Goal: Task Accomplishment & Management: Contribute content

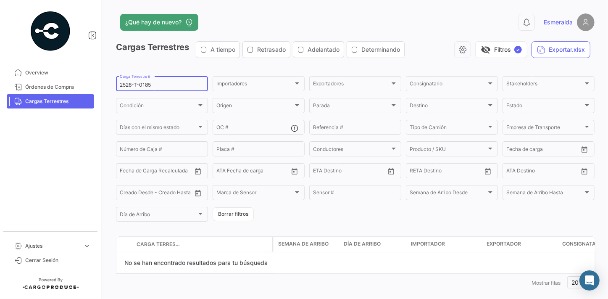
click at [176, 80] on div "2526-T-0185 Carga Terrestre #" at bounding box center [162, 83] width 84 height 16
click at [170, 83] on input "2526-T-0185" at bounding box center [162, 85] width 84 height 6
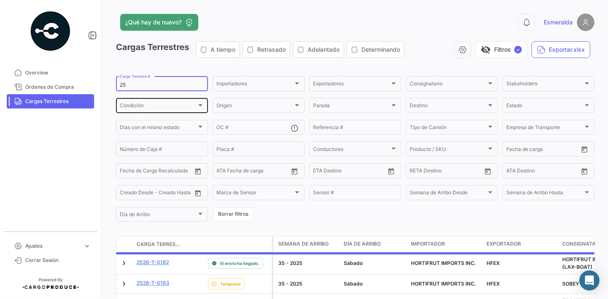
type input "2"
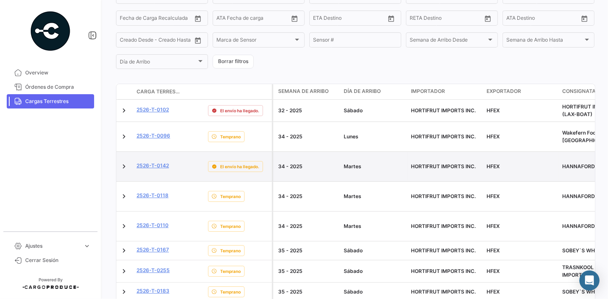
scroll to position [267, 0]
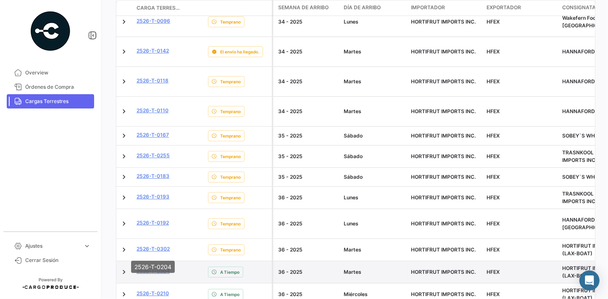
click at [149, 267] on link "2526-T-0204" at bounding box center [153, 271] width 33 height 8
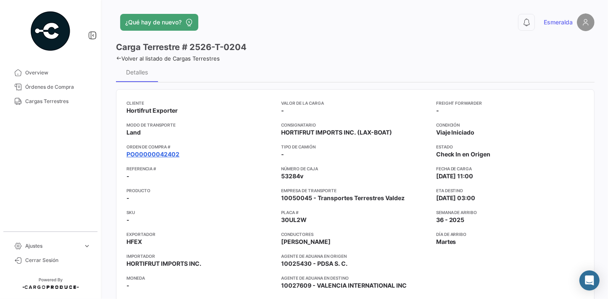
click at [155, 154] on link "PO00000042402" at bounding box center [152, 154] width 53 height 8
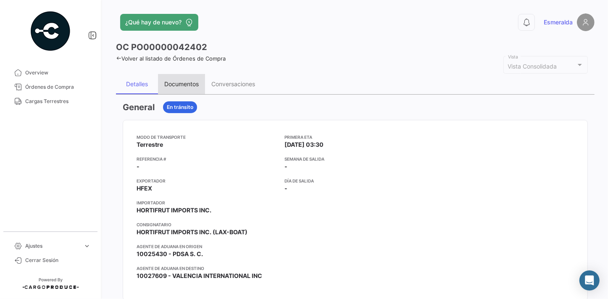
click at [177, 84] on div "Documentos" at bounding box center [181, 83] width 34 height 7
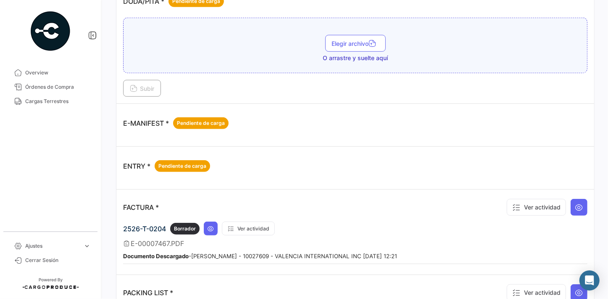
scroll to position [496, 0]
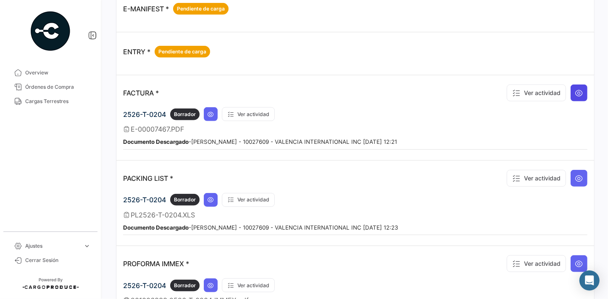
click at [576, 89] on icon at bounding box center [579, 93] width 8 height 8
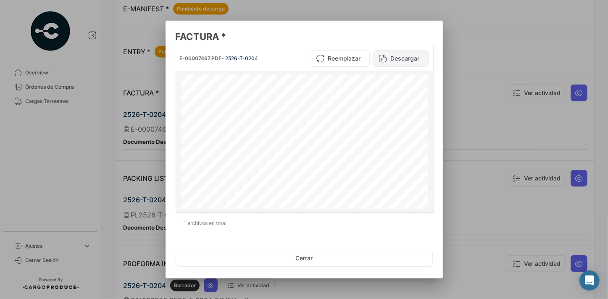
click at [399, 61] on button "Descargar" at bounding box center [400, 58] width 55 height 17
click at [309, 260] on button "Cerrar" at bounding box center [304, 258] width 257 height 17
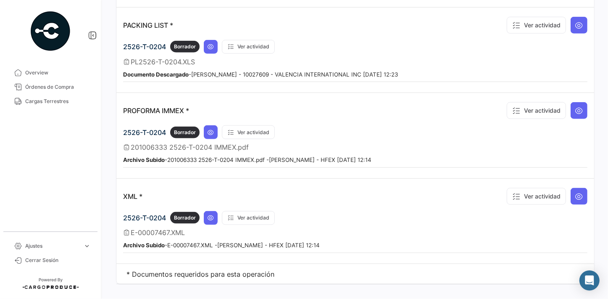
scroll to position [654, 0]
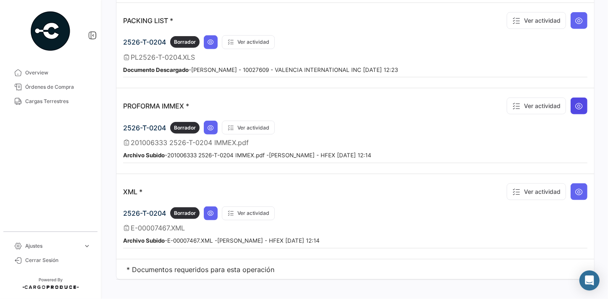
click at [576, 102] on icon at bounding box center [579, 106] width 8 height 8
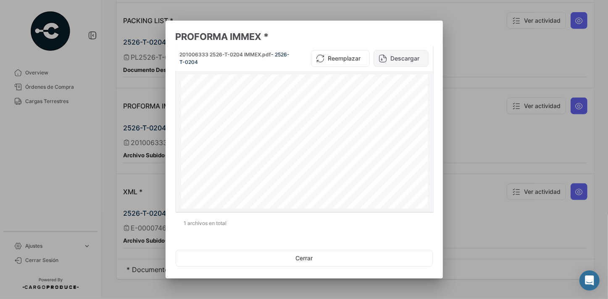
click at [407, 58] on button "Descargar" at bounding box center [400, 58] width 55 height 17
click at [305, 259] on button "Cerrar" at bounding box center [304, 258] width 257 height 17
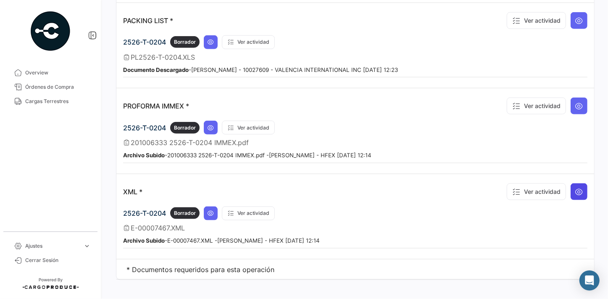
click at [576, 183] on button at bounding box center [579, 191] width 17 height 17
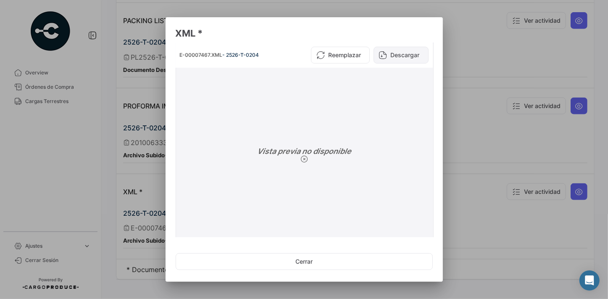
click at [388, 57] on button "Descargar" at bounding box center [400, 55] width 55 height 17
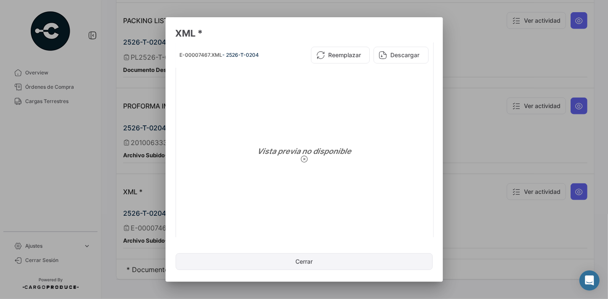
click at [330, 265] on button "Cerrar" at bounding box center [304, 261] width 257 height 17
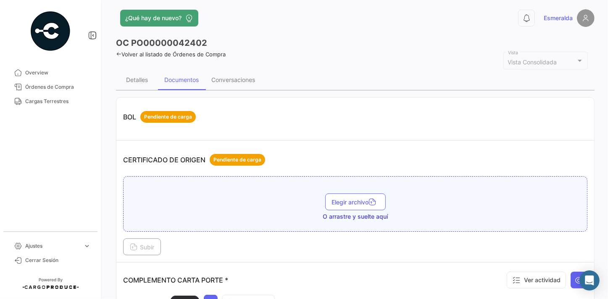
scroll to position [0, 0]
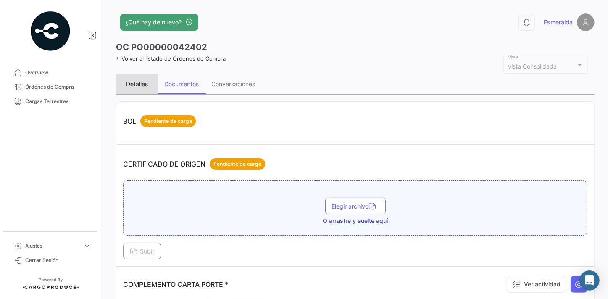
click at [139, 84] on div "Detalles" at bounding box center [137, 83] width 22 height 7
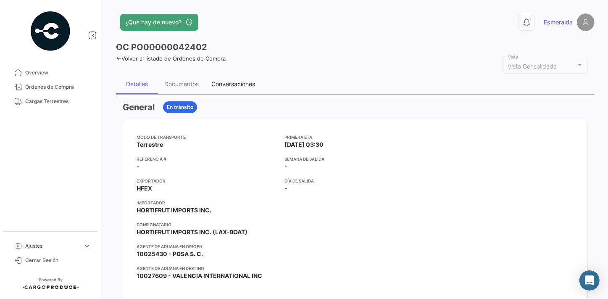
click at [239, 84] on div "Conversaciones" at bounding box center [233, 83] width 44 height 7
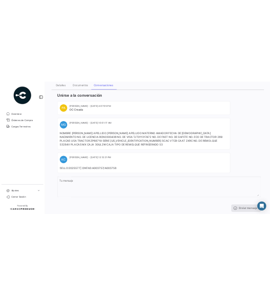
scroll to position [97, 0]
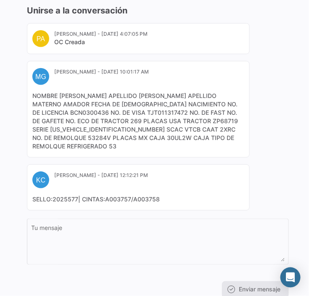
click at [289, 150] on div "Unirse a la conversación PA [PERSON_NAME] - [DATE] 4:07:05 PM OC Creada MG Mari…" at bounding box center [154, 151] width 282 height 307
drag, startPoint x: 279, startPoint y: 23, endPoint x: 100, endPoint y: 8, distance: 179.5
click at [277, 21] on div "Unirse a la conversación PA [PERSON_NAME] - [DATE] 4:07:05 PM OC Creada MG Mari…" at bounding box center [158, 151] width 262 height 293
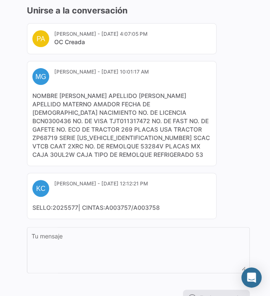
click at [250, 60] on div "Unirse a la conversación PA [PERSON_NAME] - [DATE] 4:07:05 PM OC Creada MG Mari…" at bounding box center [134, 155] width 243 height 315
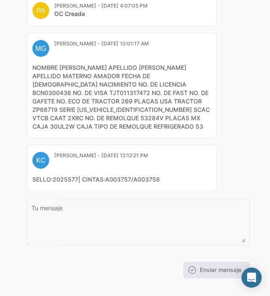
scroll to position [0, 0]
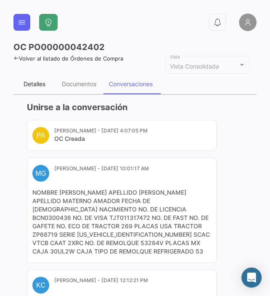
click at [36, 84] on div "Detalles" at bounding box center [35, 83] width 22 height 7
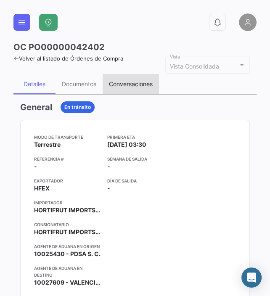
click at [130, 80] on div "Conversaciones" at bounding box center [131, 83] width 44 height 7
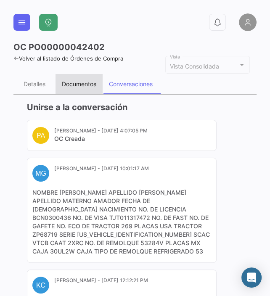
click at [71, 81] on div "Documentos" at bounding box center [79, 83] width 34 height 7
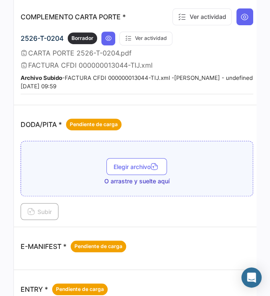
scroll to position [191, 0]
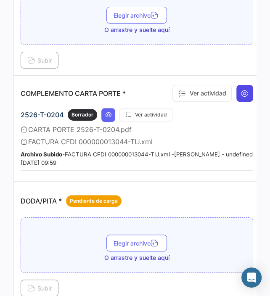
click at [240, 89] on icon at bounding box center [244, 93] width 8 height 8
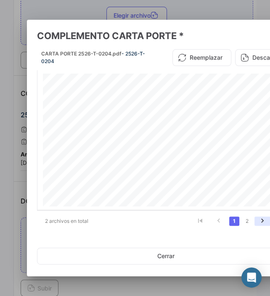
click at [258, 221] on icon "go to next page" at bounding box center [262, 222] width 11 height 10
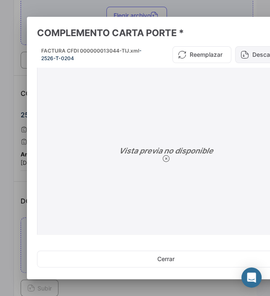
click at [250, 54] on button "Descargar" at bounding box center [262, 54] width 55 height 17
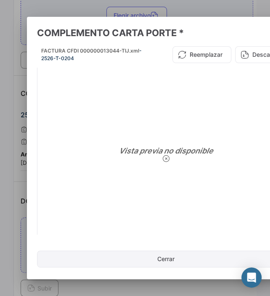
click at [149, 260] on button "Cerrar" at bounding box center [165, 258] width 257 height 17
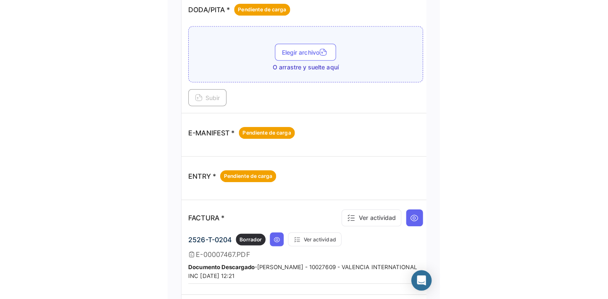
scroll to position [496, 0]
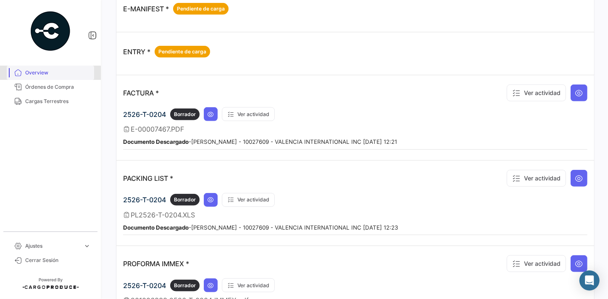
click at [40, 73] on span "Overview" at bounding box center [58, 73] width 66 height 8
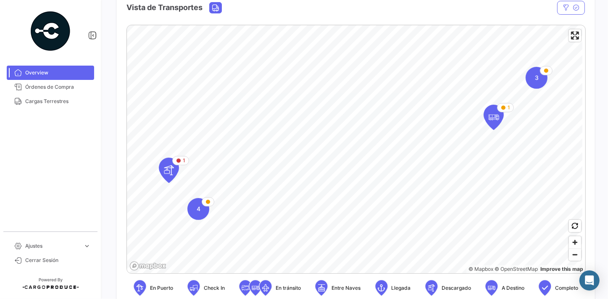
scroll to position [267, 0]
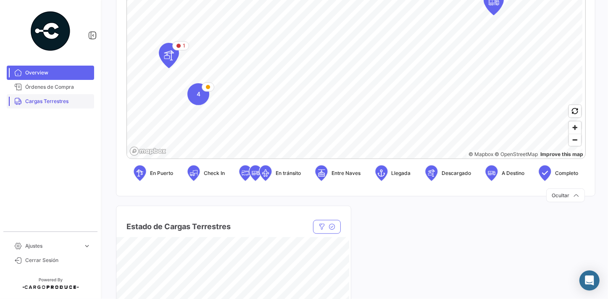
click at [26, 103] on span "Cargas Terrestres" at bounding box center [58, 101] width 66 height 8
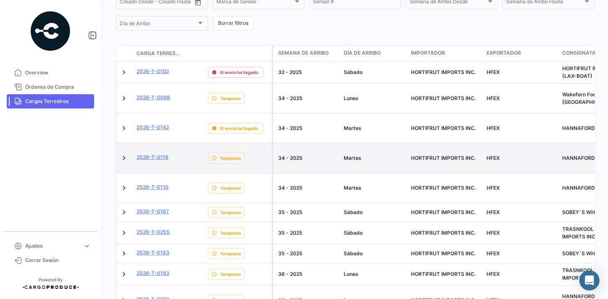
scroll to position [344, 0]
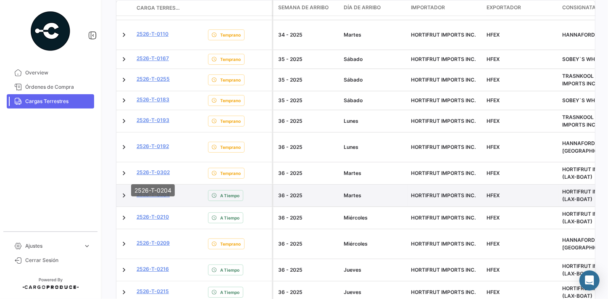
click at [160, 191] on link "2526-T-0204" at bounding box center [153, 195] width 33 height 8
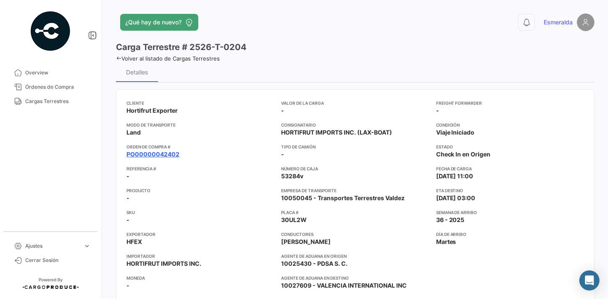
click at [166, 153] on link "PO00000042402" at bounding box center [152, 154] width 53 height 8
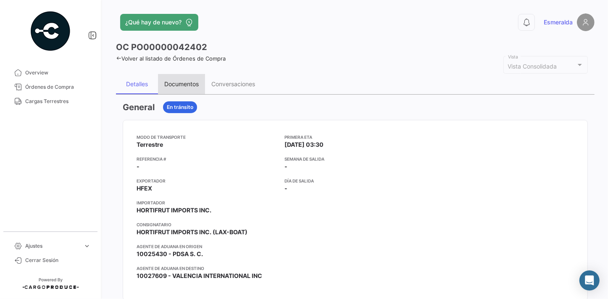
click at [180, 79] on div "Documentos" at bounding box center [181, 84] width 47 height 20
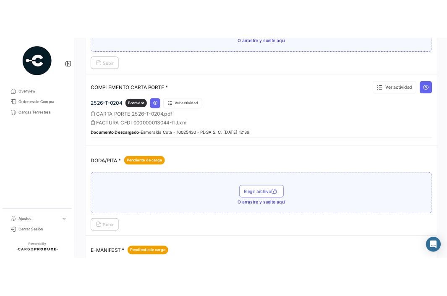
scroll to position [408, 0]
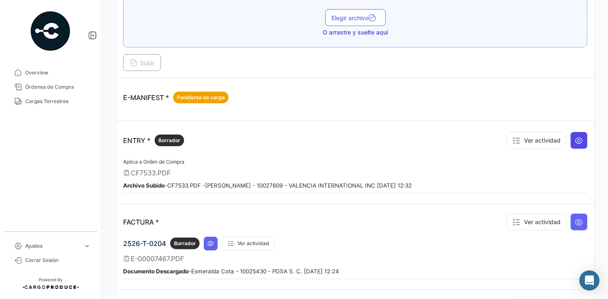
click at [575, 136] on icon at bounding box center [579, 140] width 8 height 8
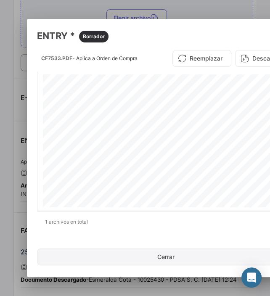
click at [170, 258] on button "Cerrar" at bounding box center [165, 256] width 257 height 17
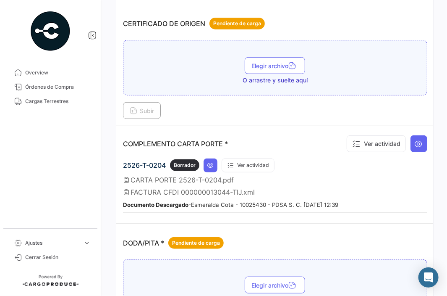
scroll to position [0, 0]
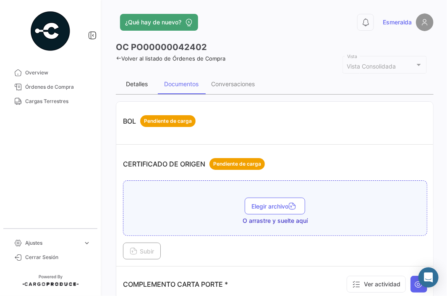
click at [139, 84] on div "Detalles" at bounding box center [137, 83] width 22 height 7
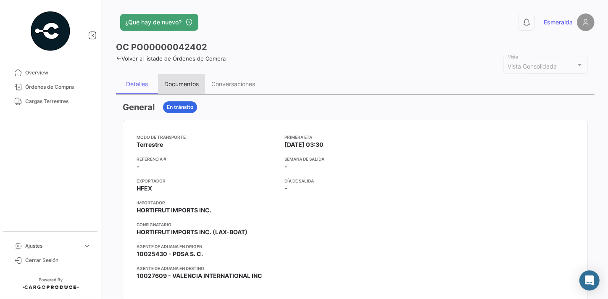
click at [186, 83] on div "Documentos" at bounding box center [181, 83] width 34 height 7
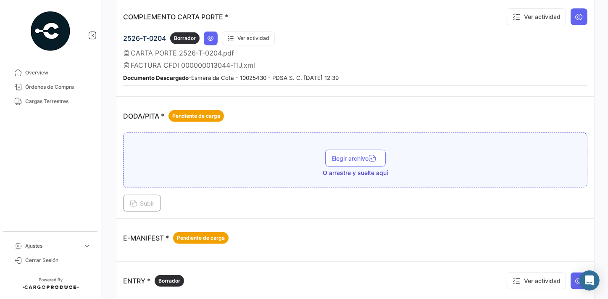
scroll to position [305, 0]
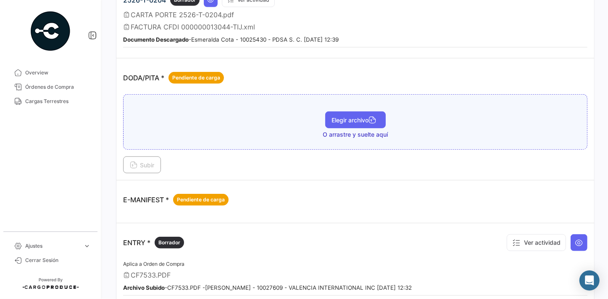
click at [351, 113] on button "Elegir archivo" at bounding box center [355, 119] width 60 height 17
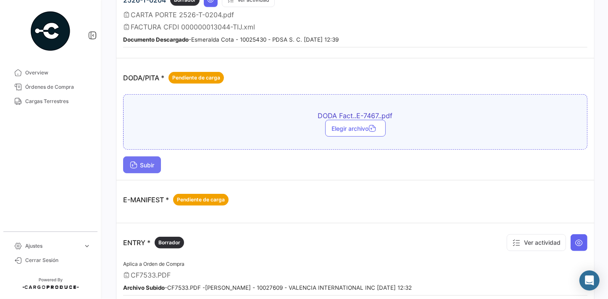
click at [142, 161] on span "Subir" at bounding box center [142, 164] width 24 height 7
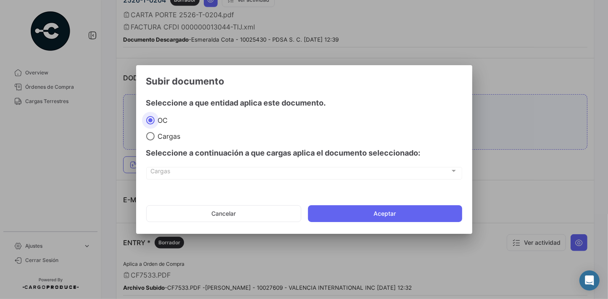
click at [157, 138] on span "Cargas" at bounding box center [168, 136] width 26 height 8
click at [155, 138] on input "Cargas" at bounding box center [150, 136] width 8 height 8
radio input "true"
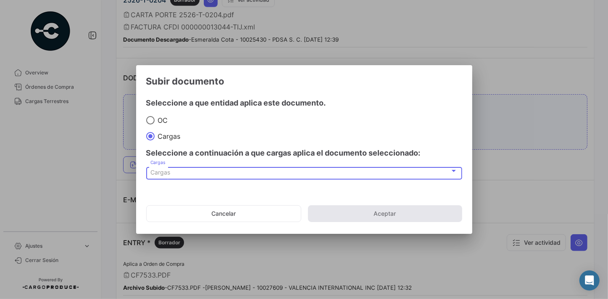
click at [243, 173] on div "Cargas" at bounding box center [300, 172] width 300 height 7
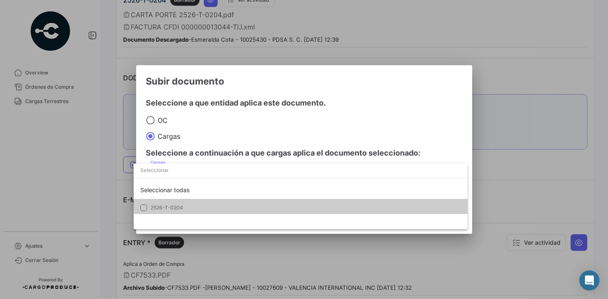
click at [182, 207] on span "2526-T-0204" at bounding box center [166, 207] width 33 height 6
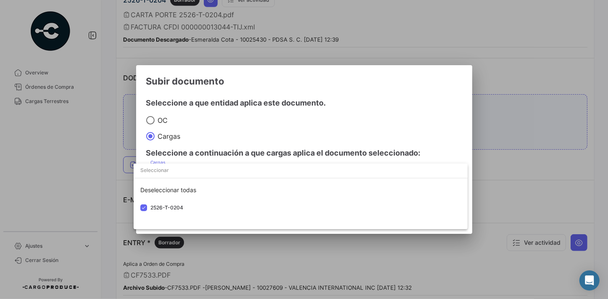
click at [513, 70] on div at bounding box center [304, 149] width 608 height 299
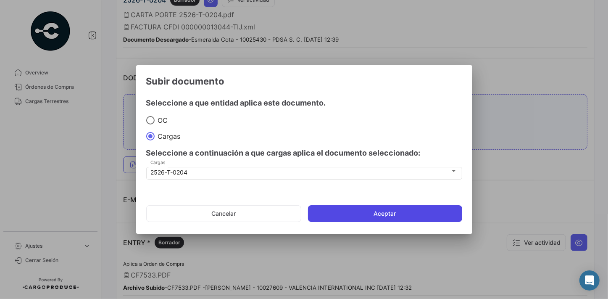
click at [404, 212] on button "Aceptar" at bounding box center [385, 213] width 154 height 17
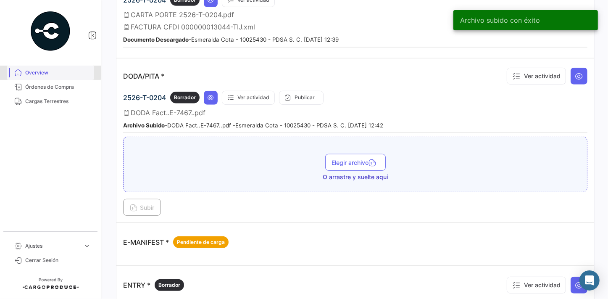
click at [39, 72] on span "Overview" at bounding box center [58, 73] width 66 height 8
